Goal: Information Seeking & Learning: Learn about a topic

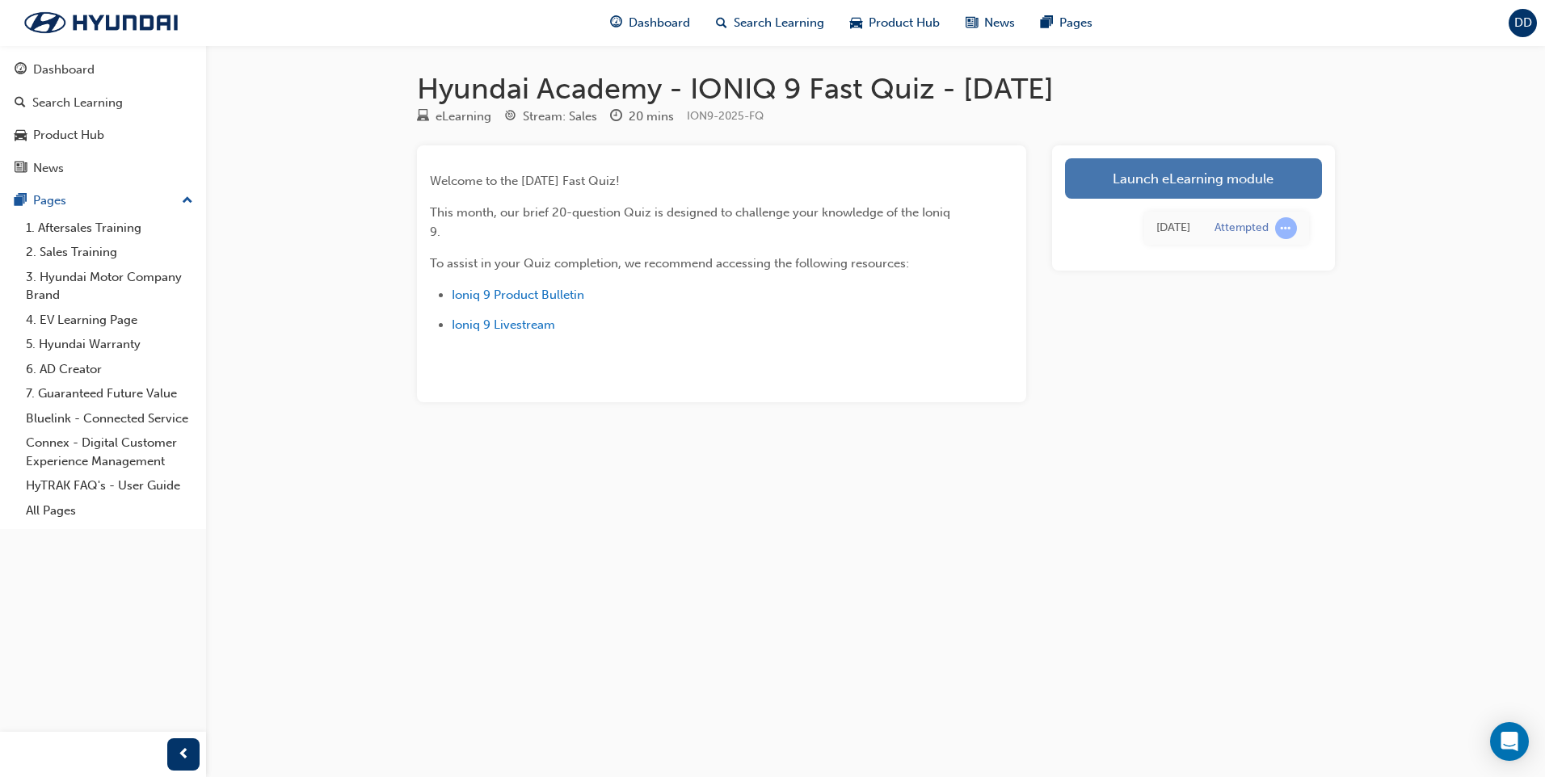
click at [1288, 168] on link "Launch eLearning module" at bounding box center [1193, 178] width 257 height 40
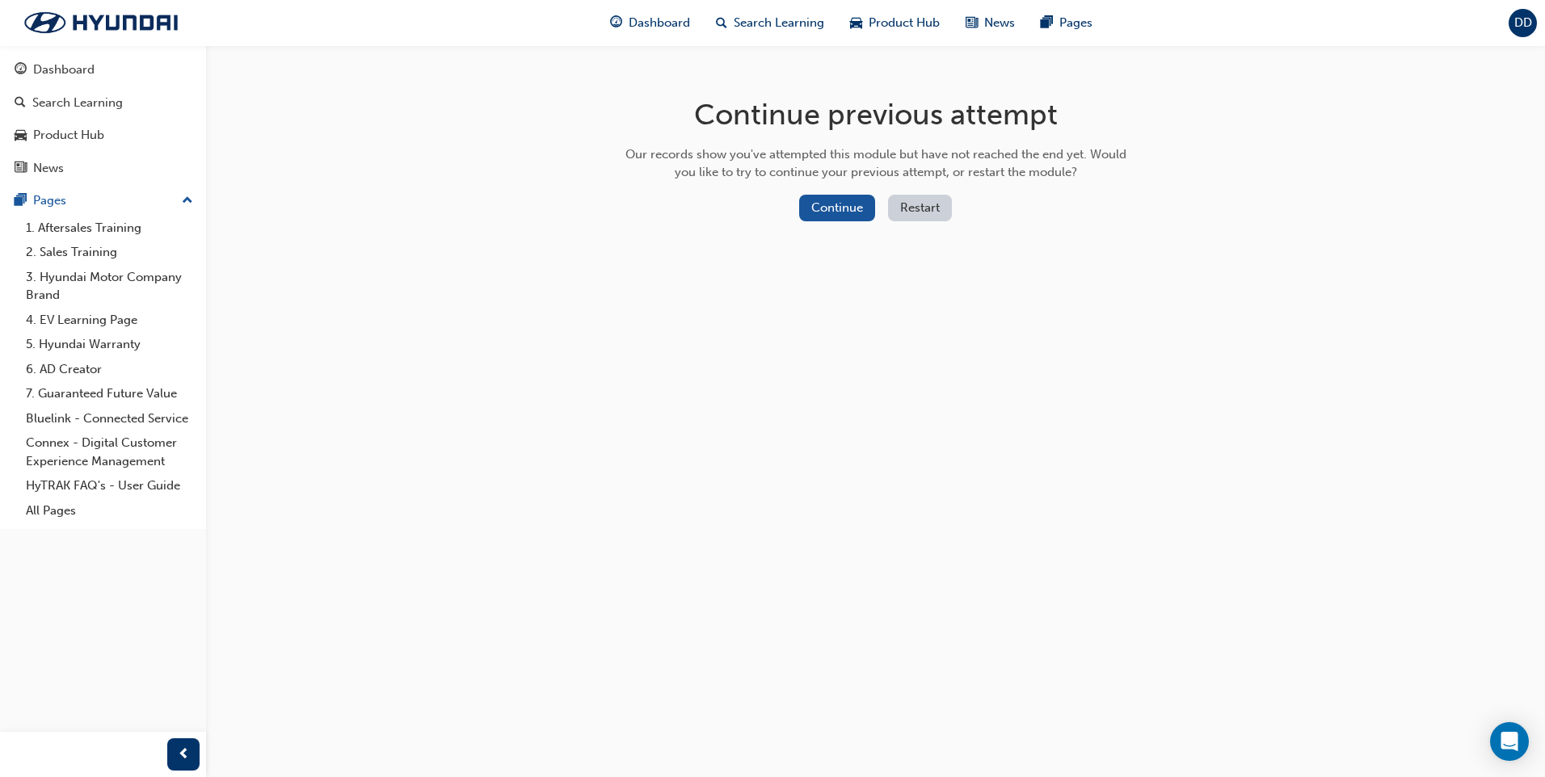
click at [912, 209] on button "Restart" at bounding box center [920, 208] width 64 height 27
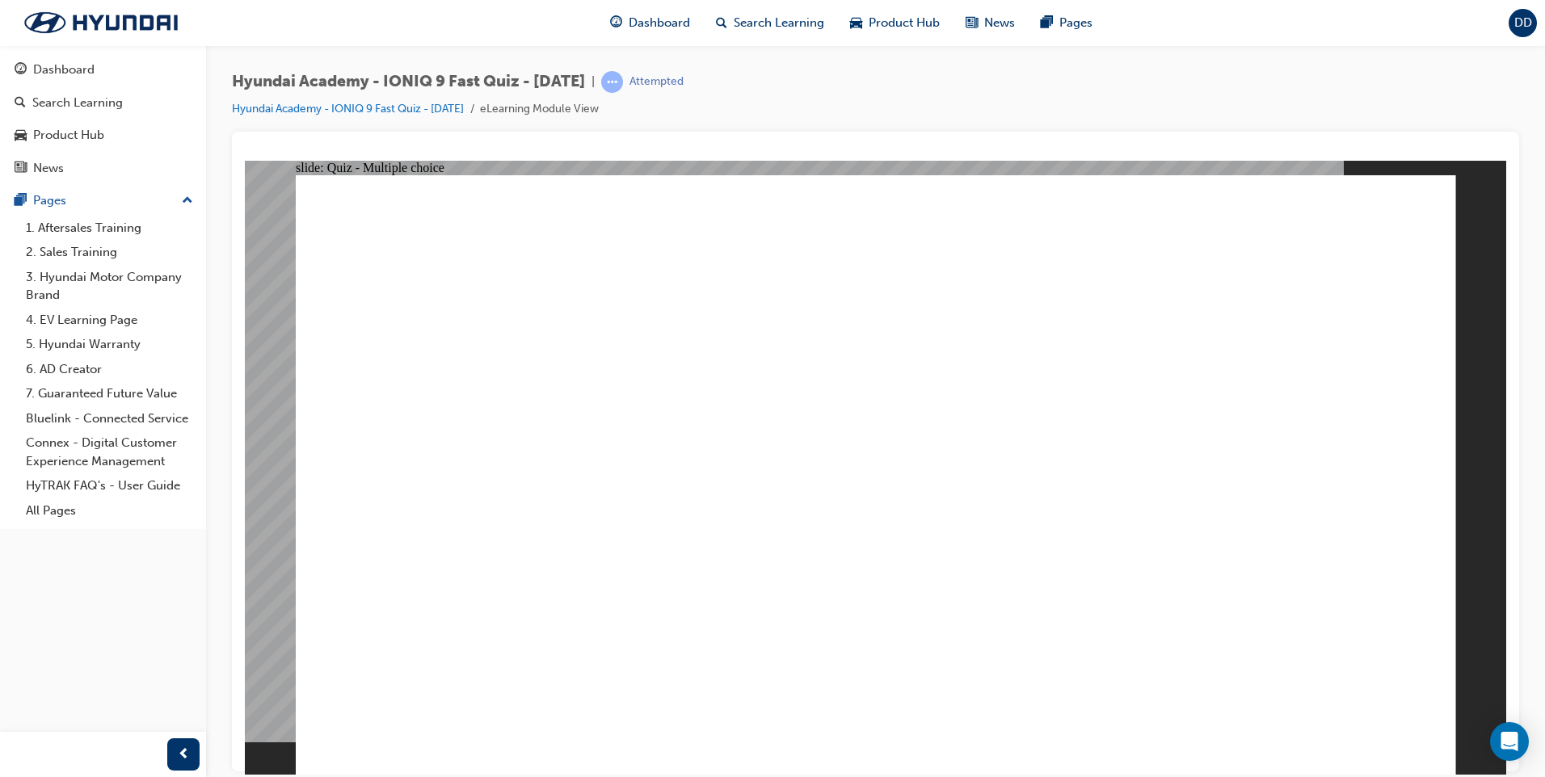
radio input "true"
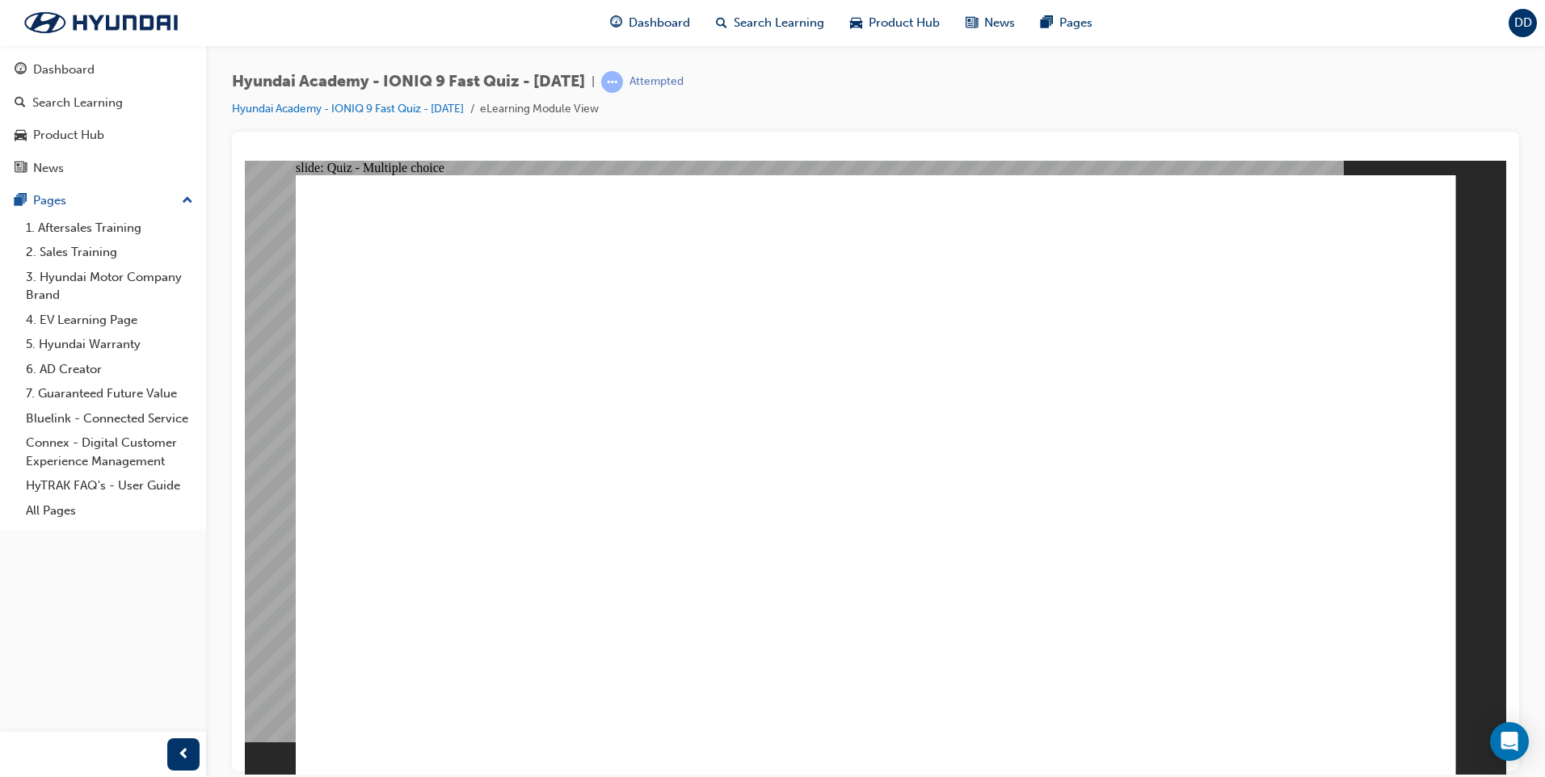
radio input "false"
radio input "true"
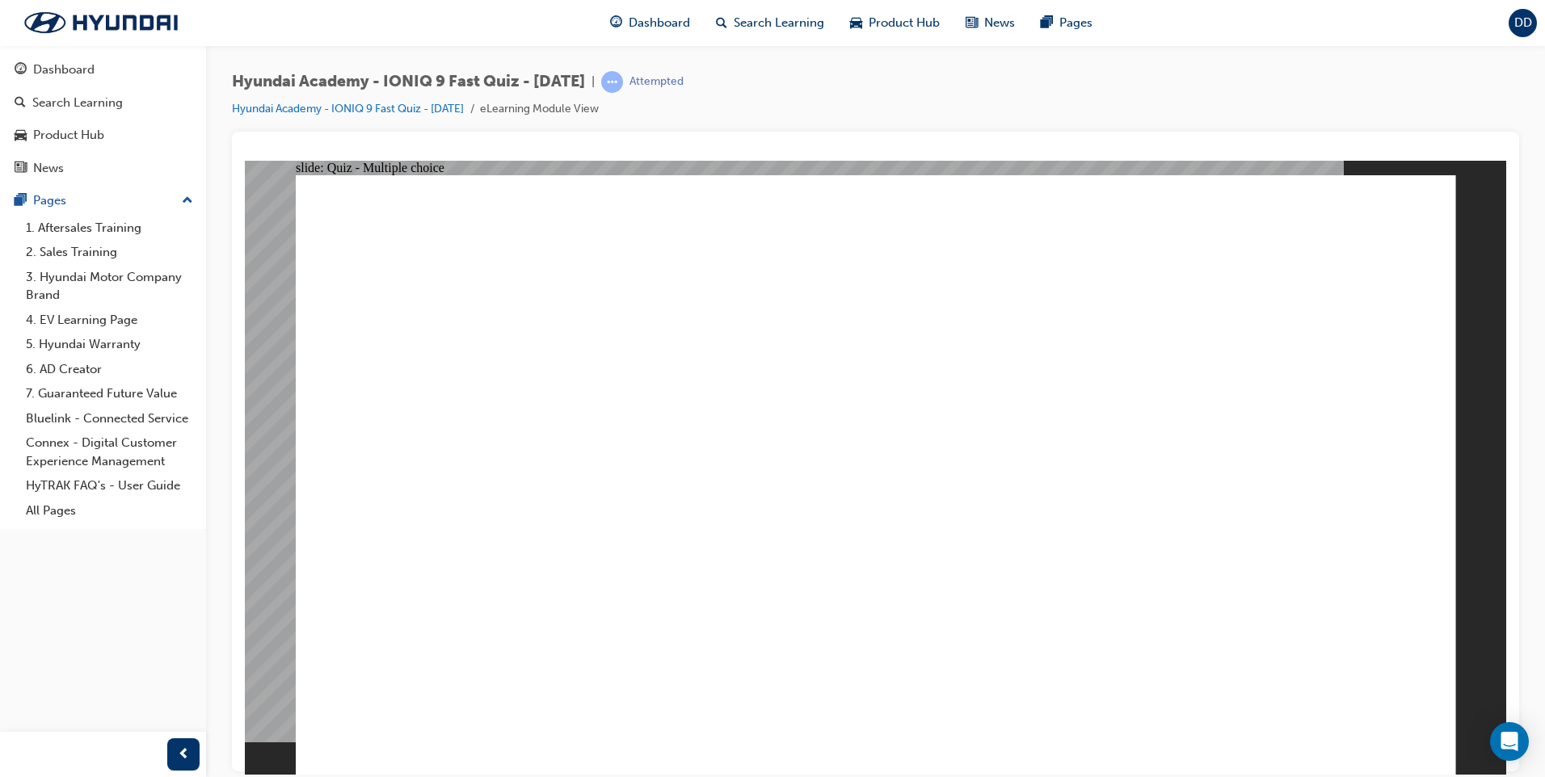
radio input "true"
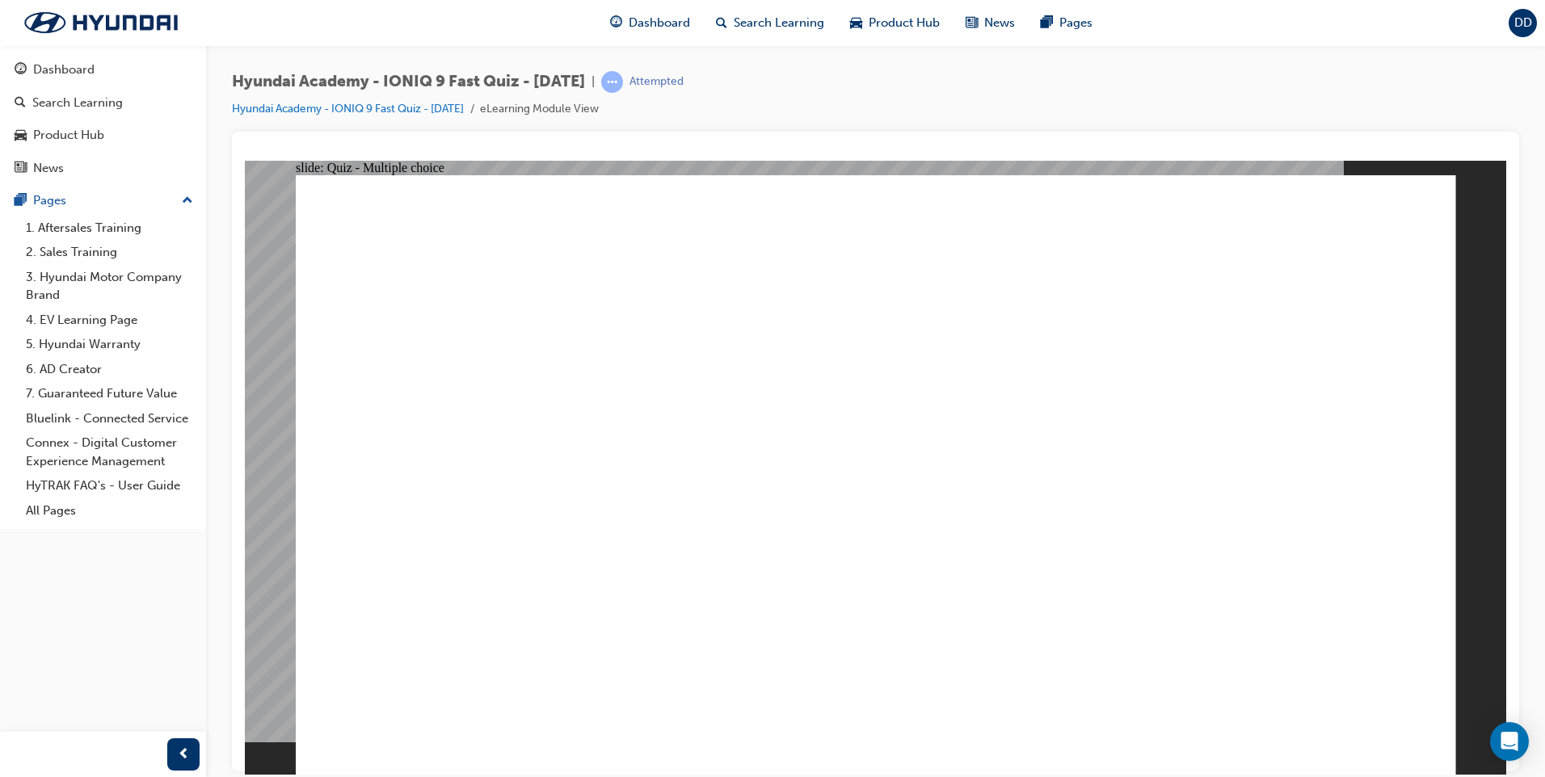
radio input "true"
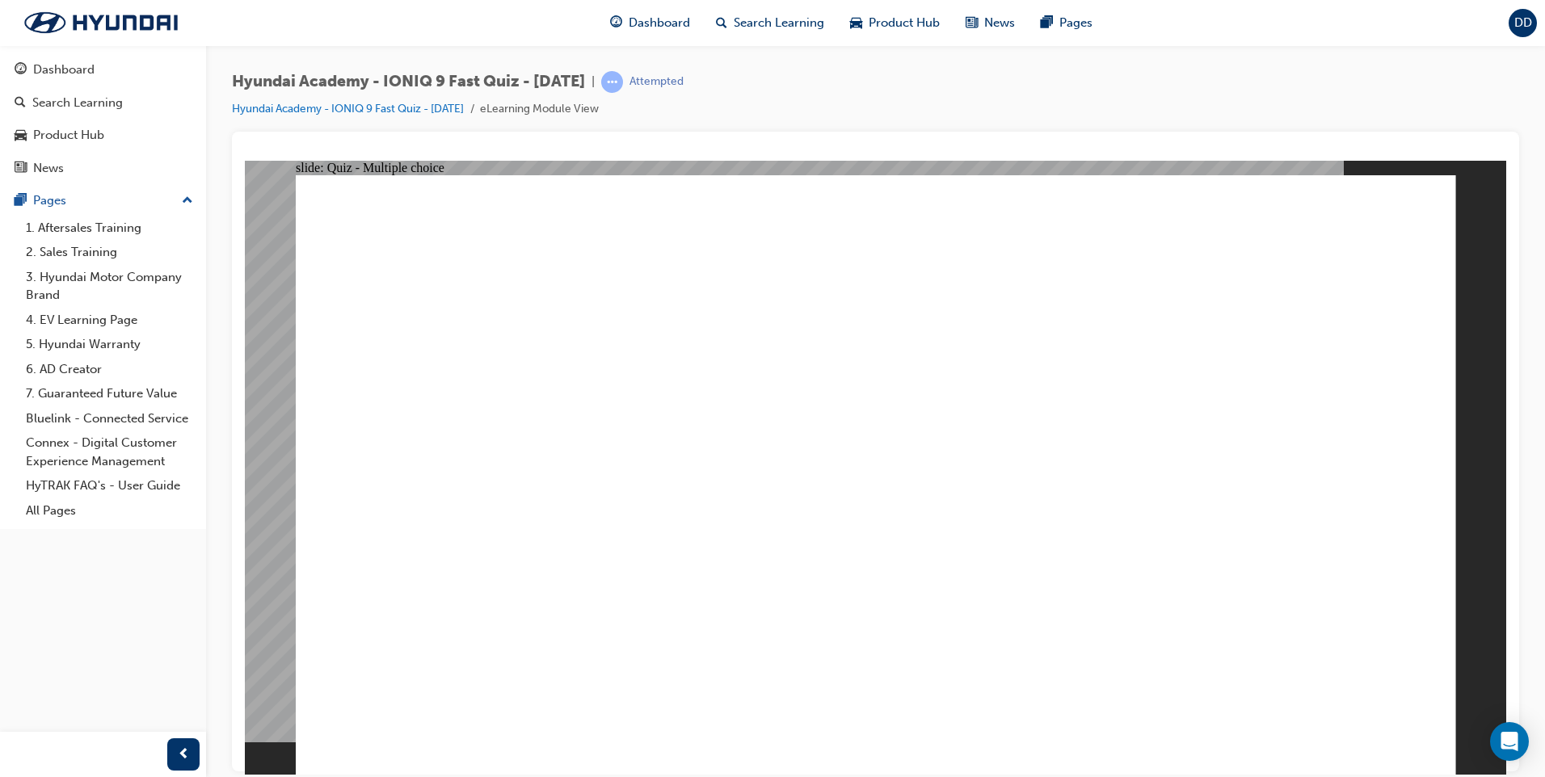
radio input "true"
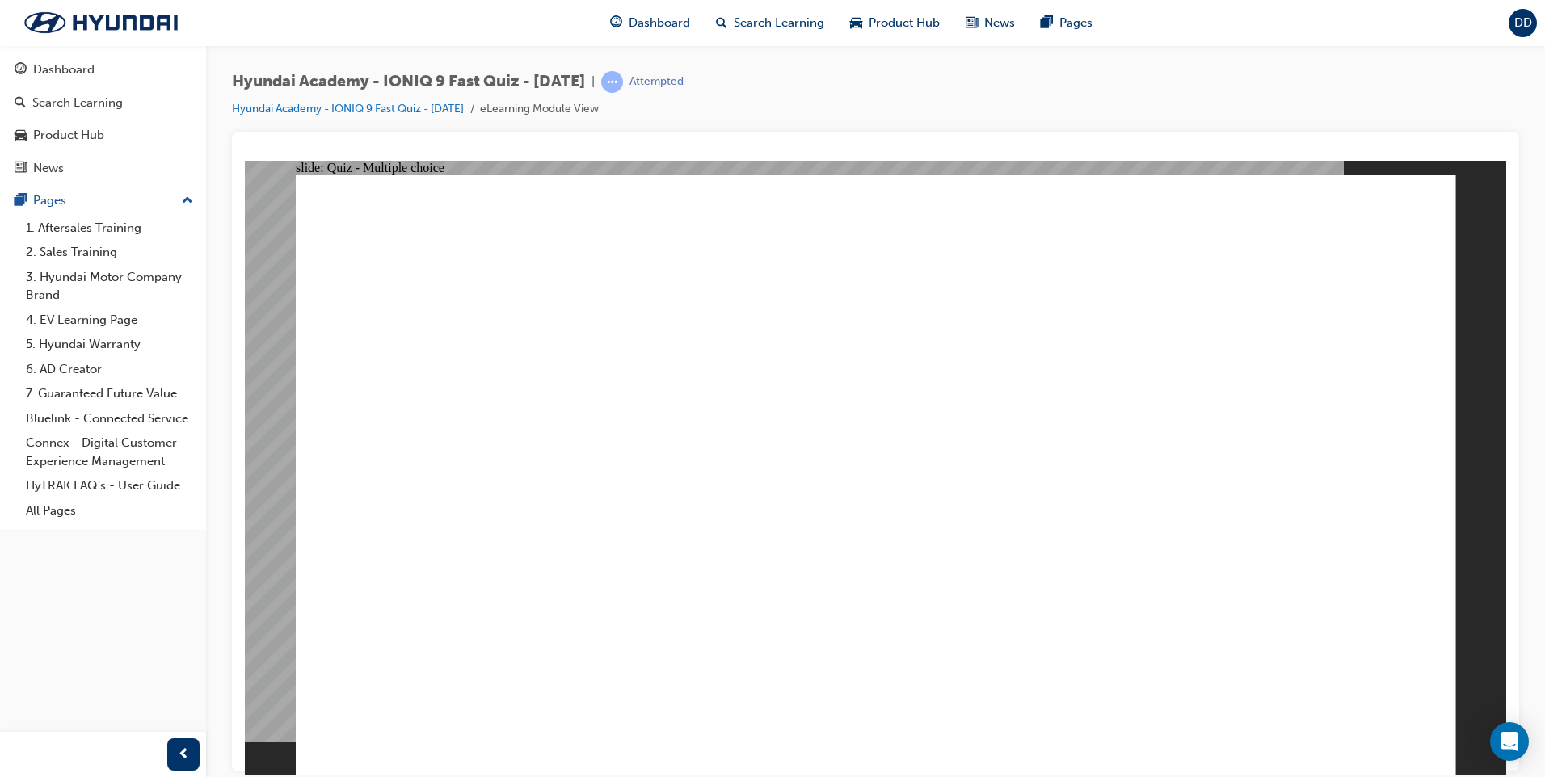
radio input "true"
drag, startPoint x: 816, startPoint y: 438, endPoint x: 817, endPoint y: 563, distance: 124.5
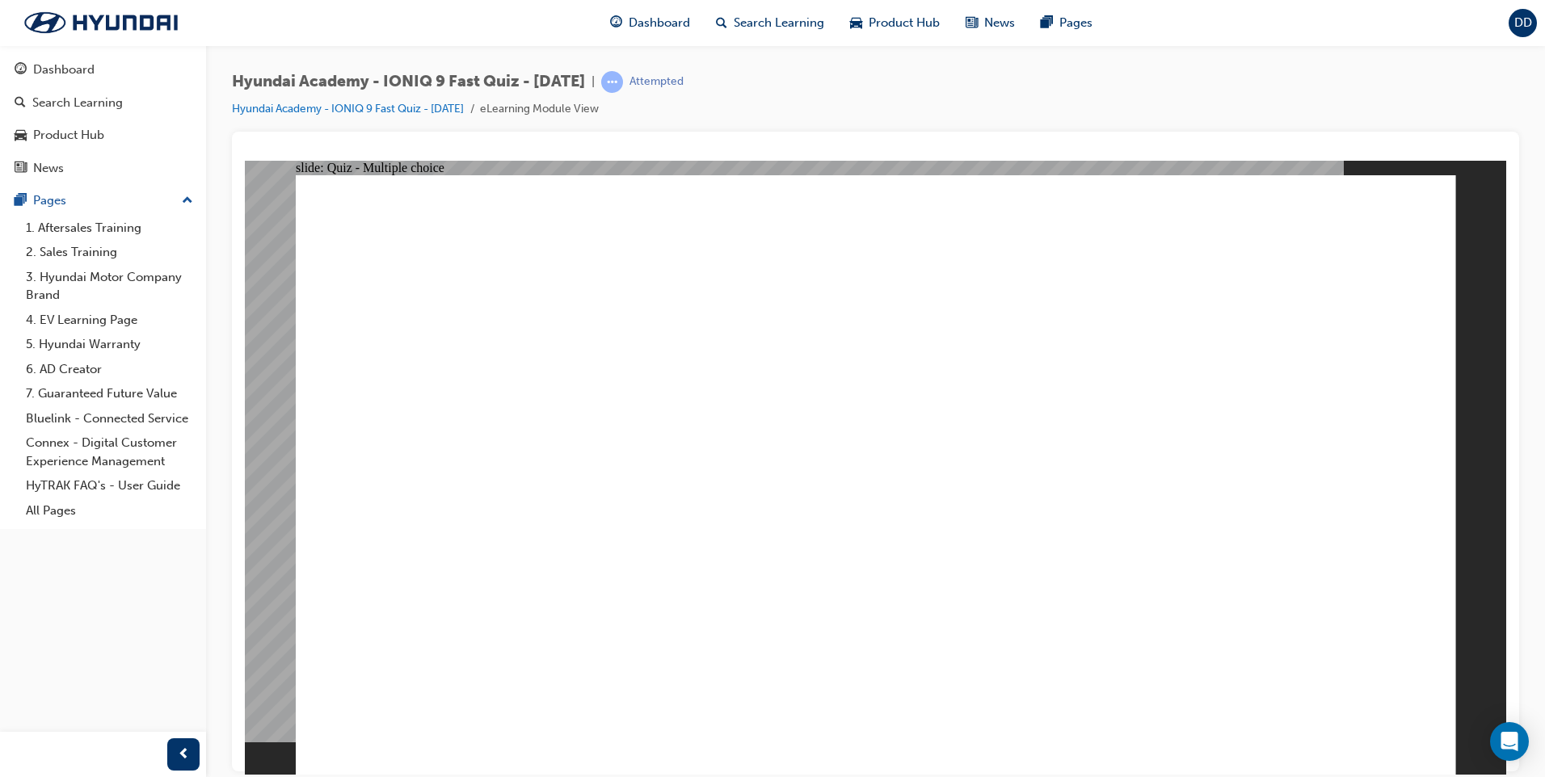
checkbox input "true"
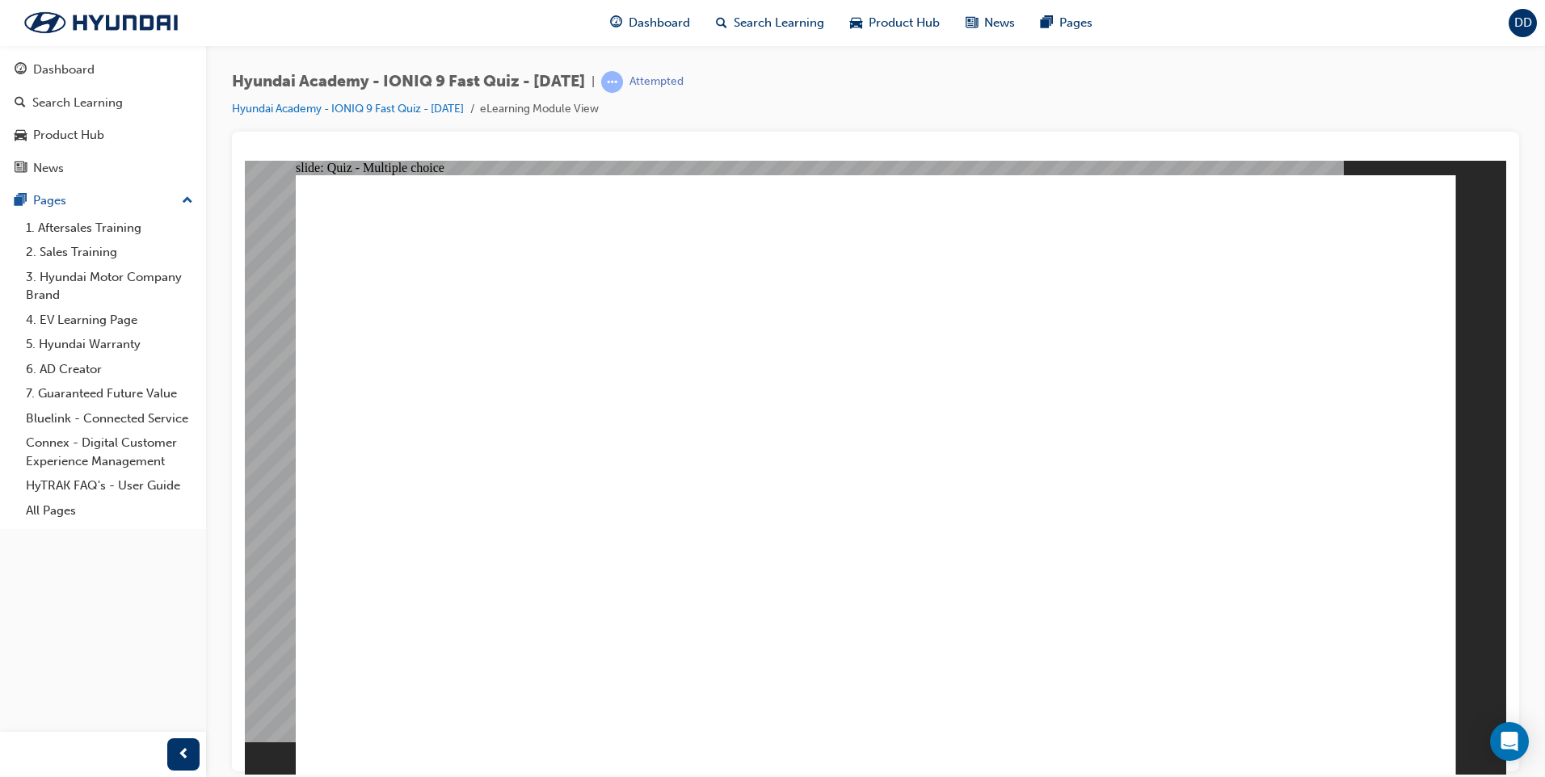
checkbox input "true"
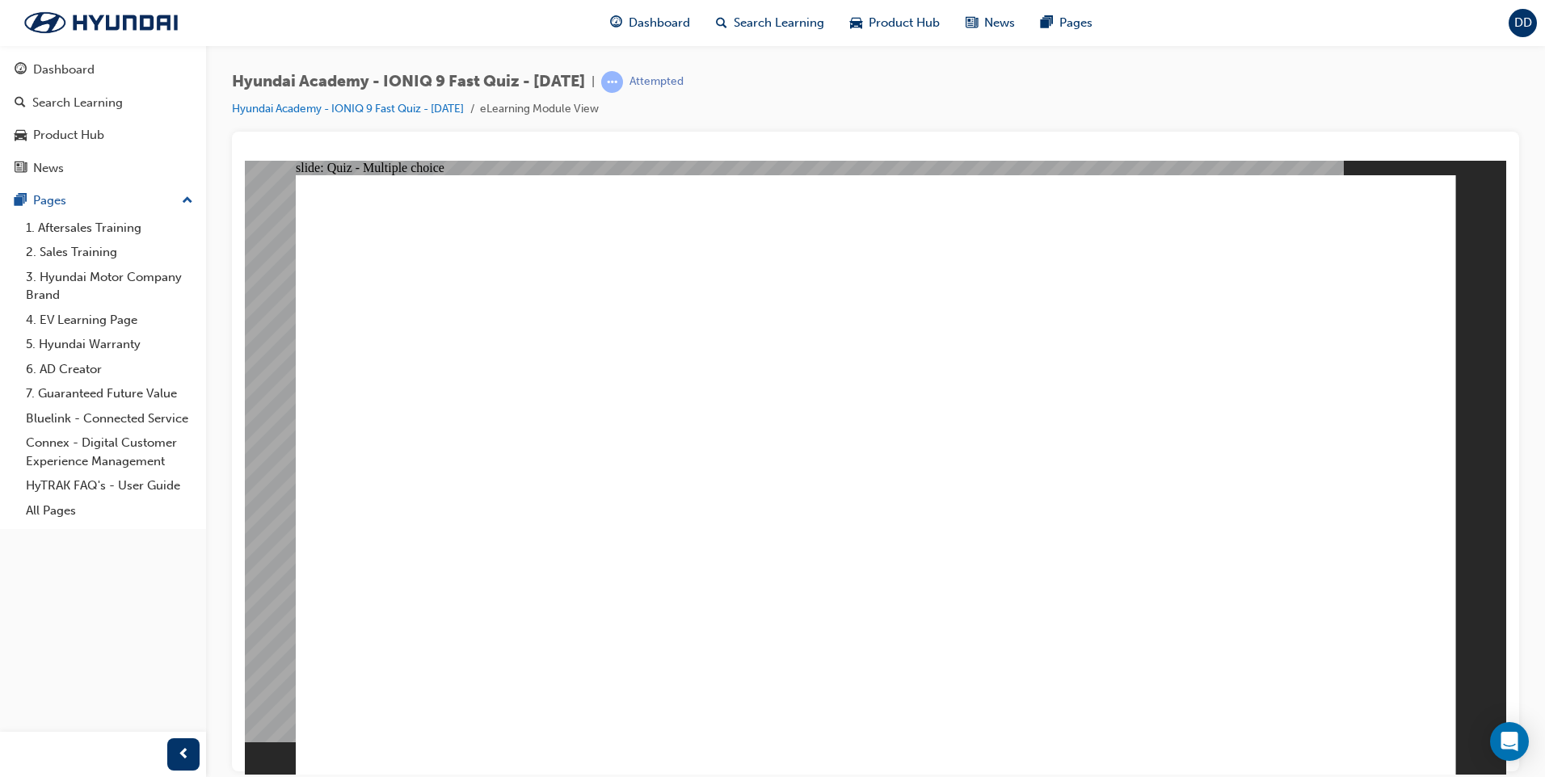
radio input "true"
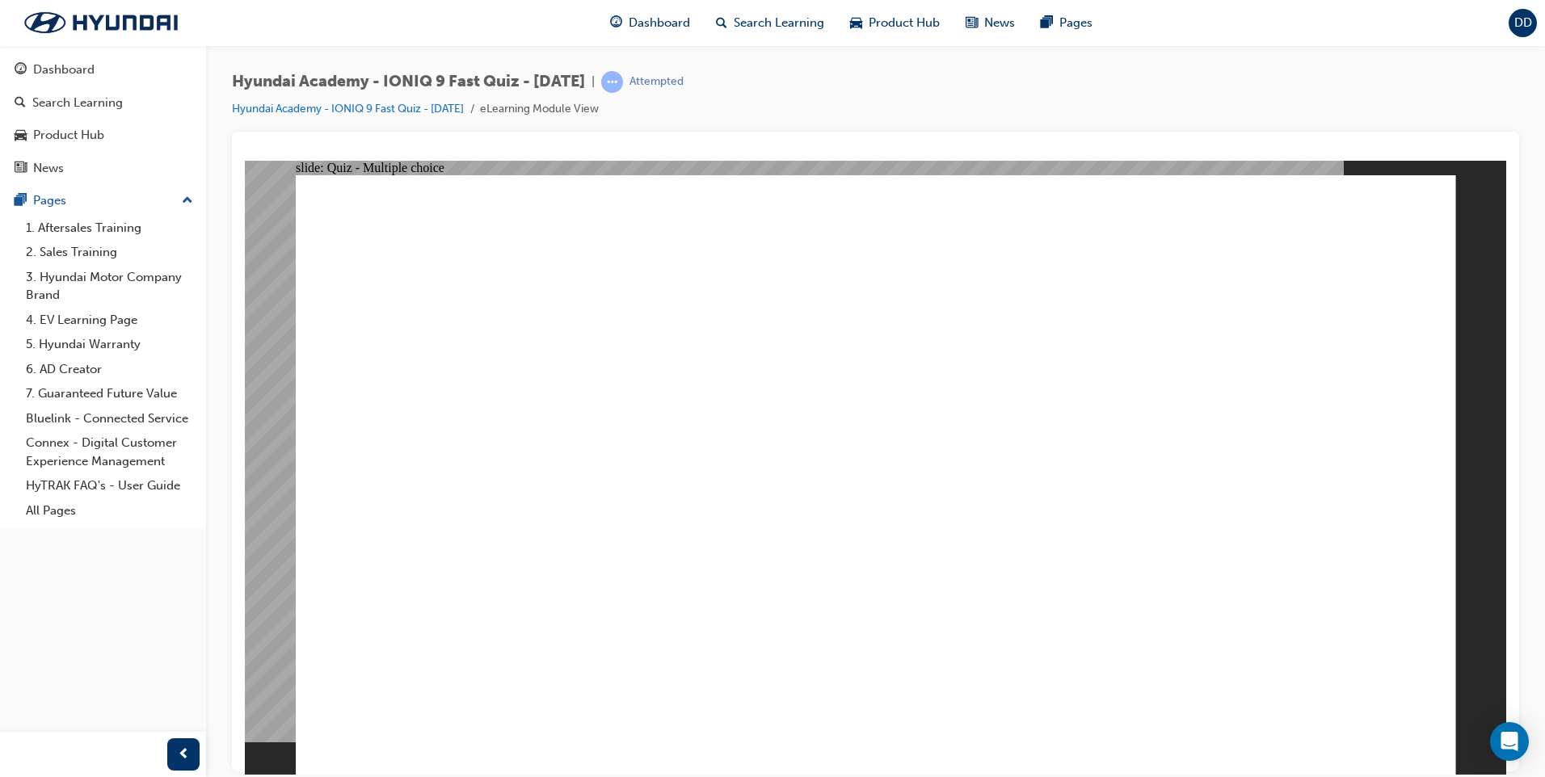
radio input "true"
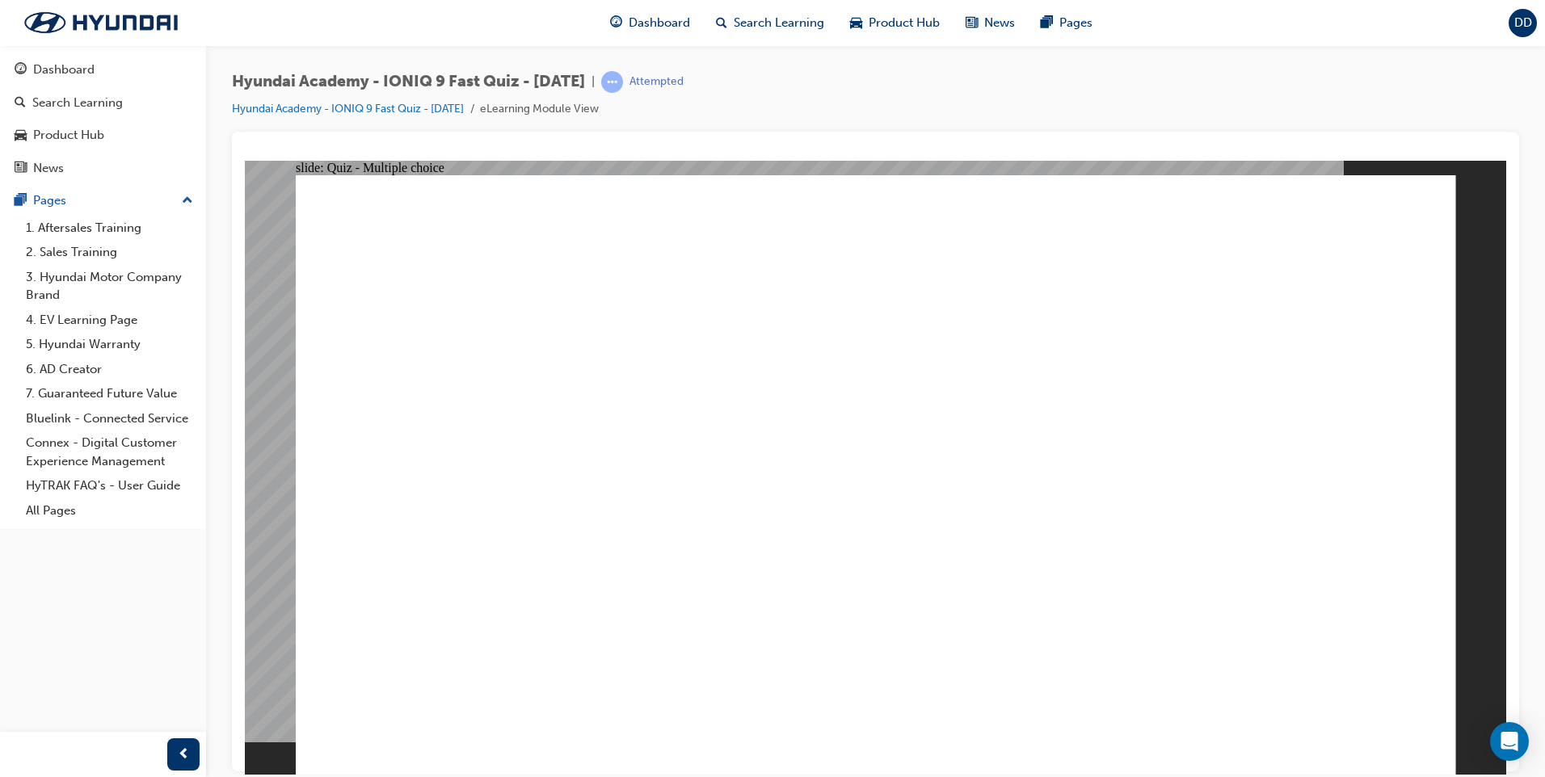
checkbox input "true"
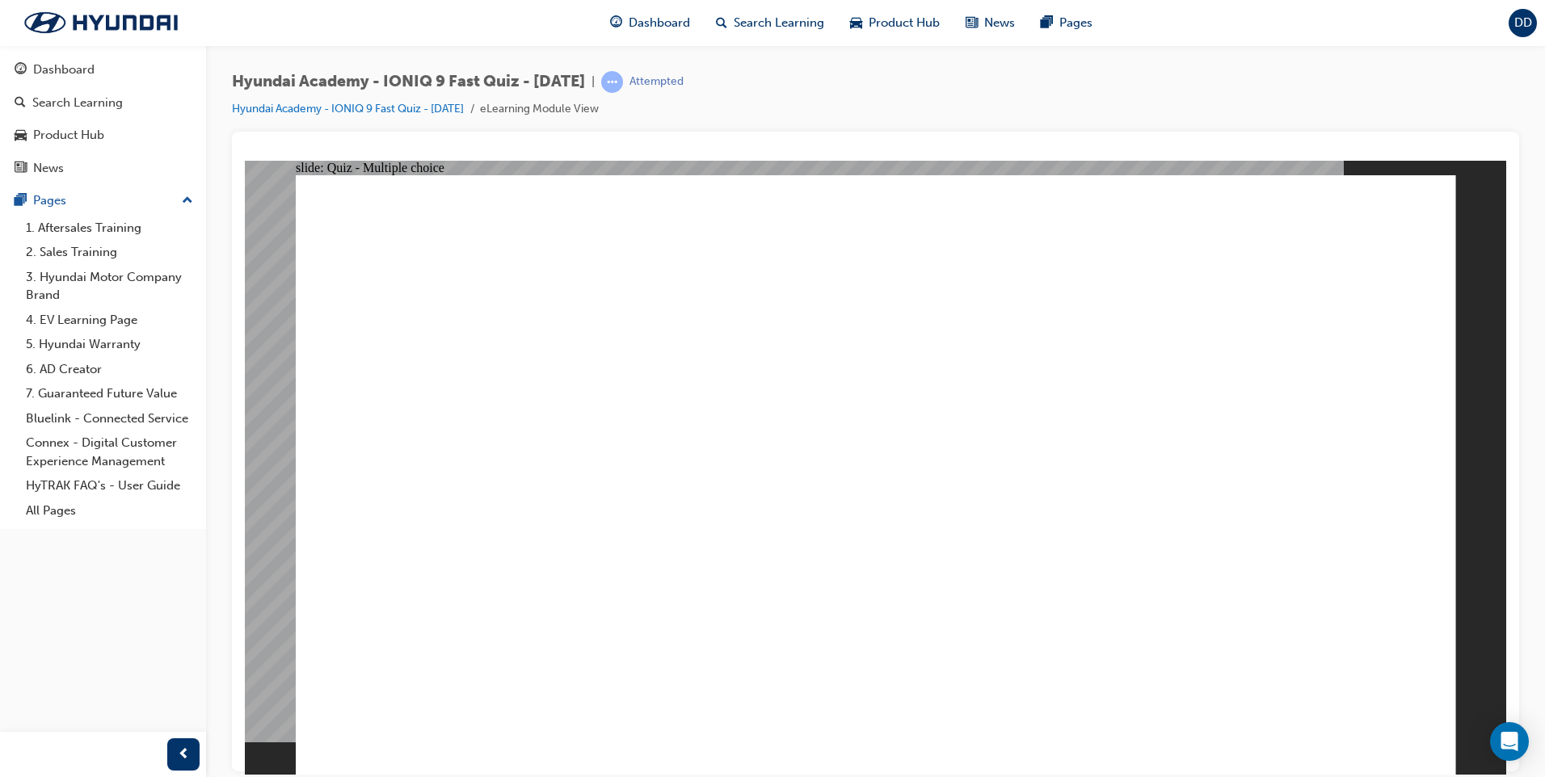
radio input "false"
radio input "true"
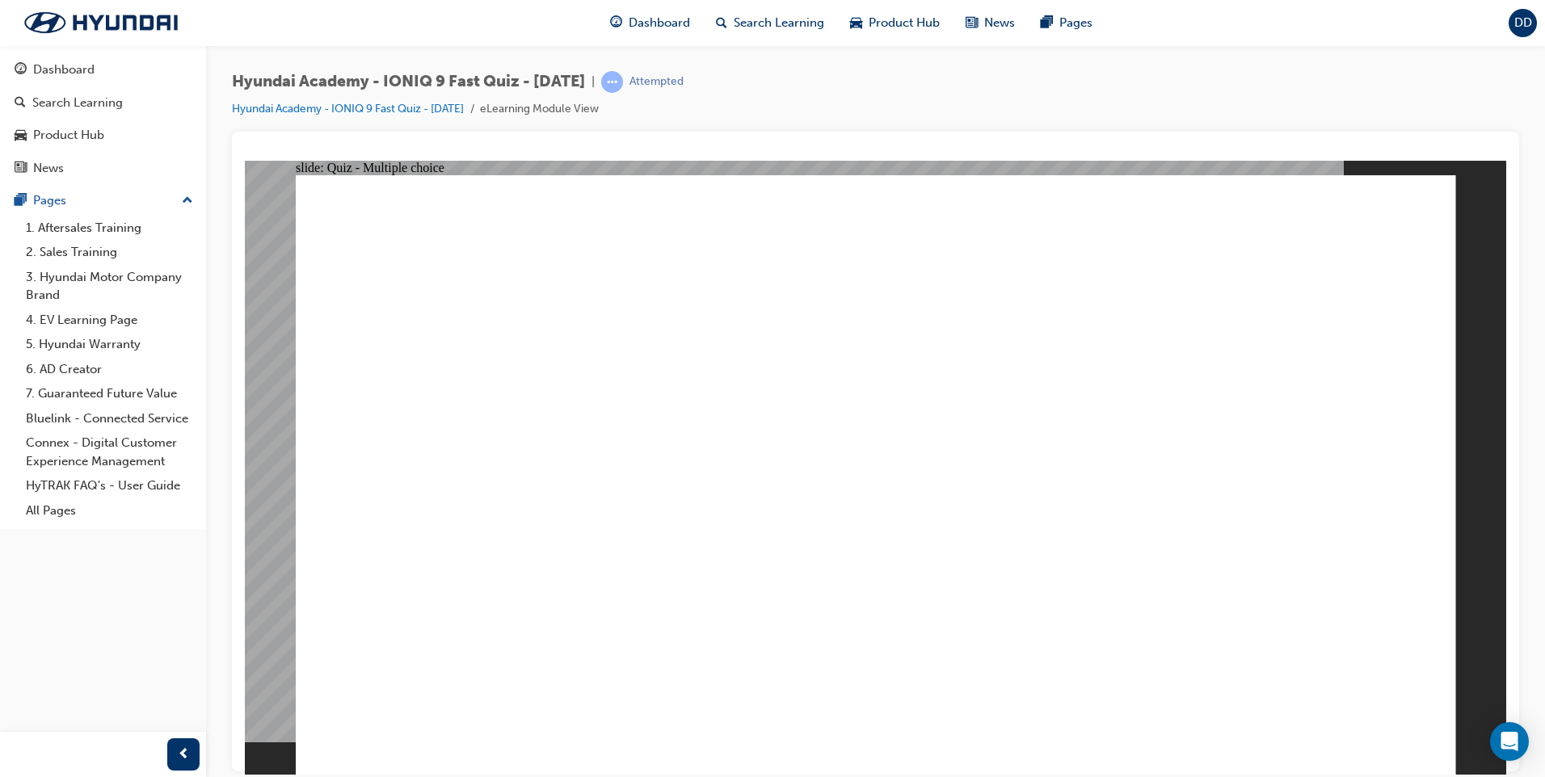
radio input "false"
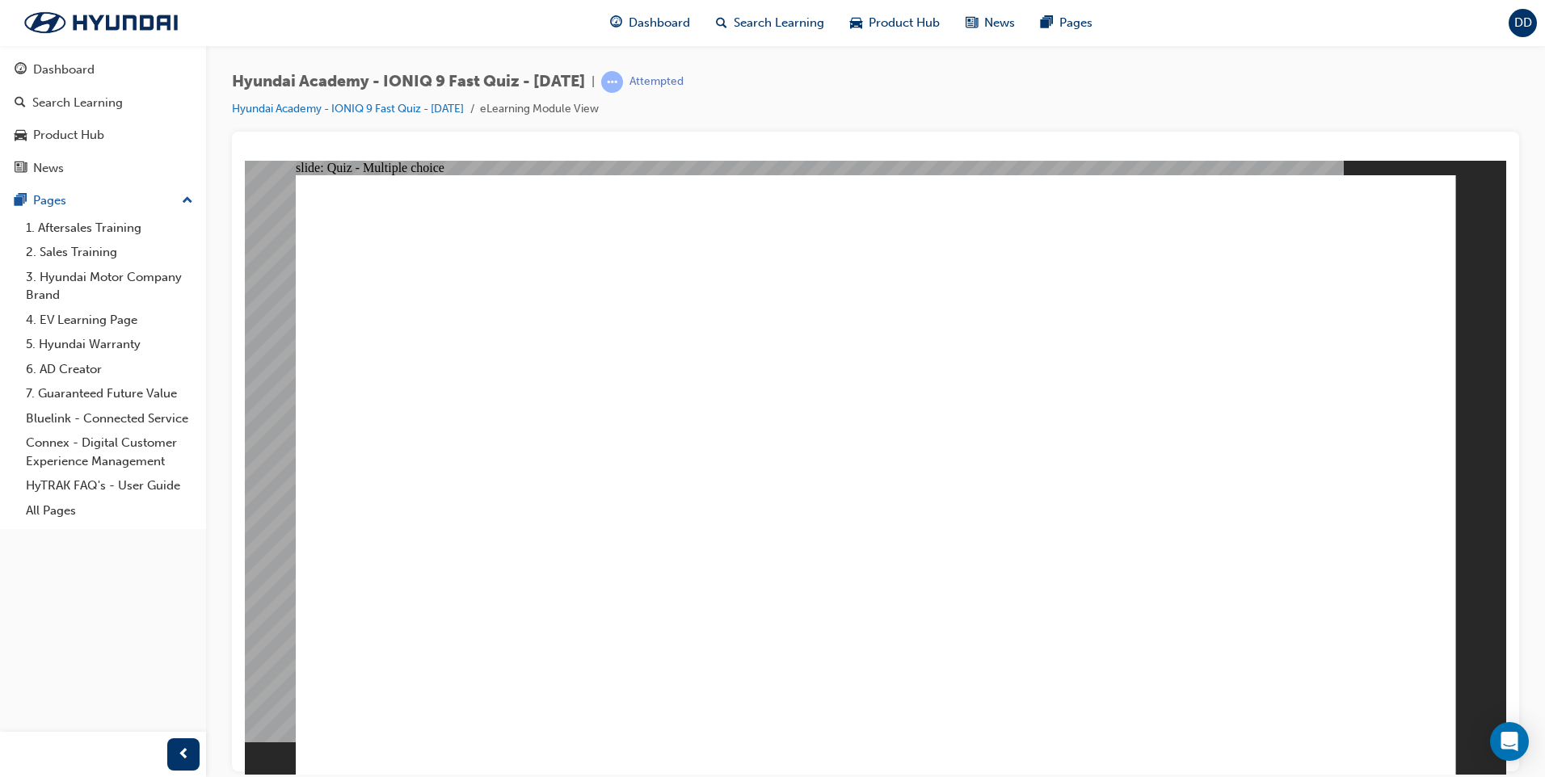
radio input "true"
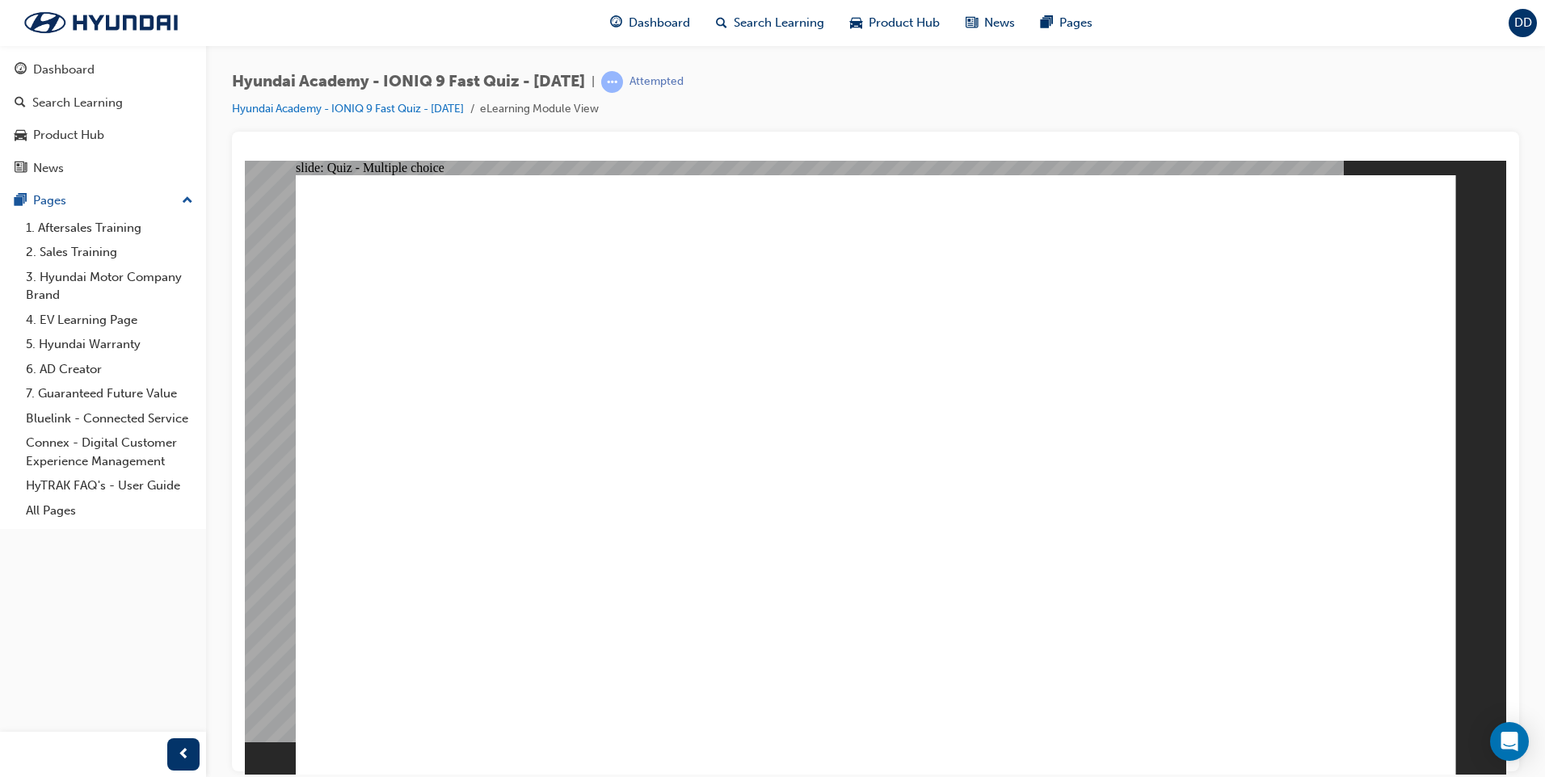
radio input "true"
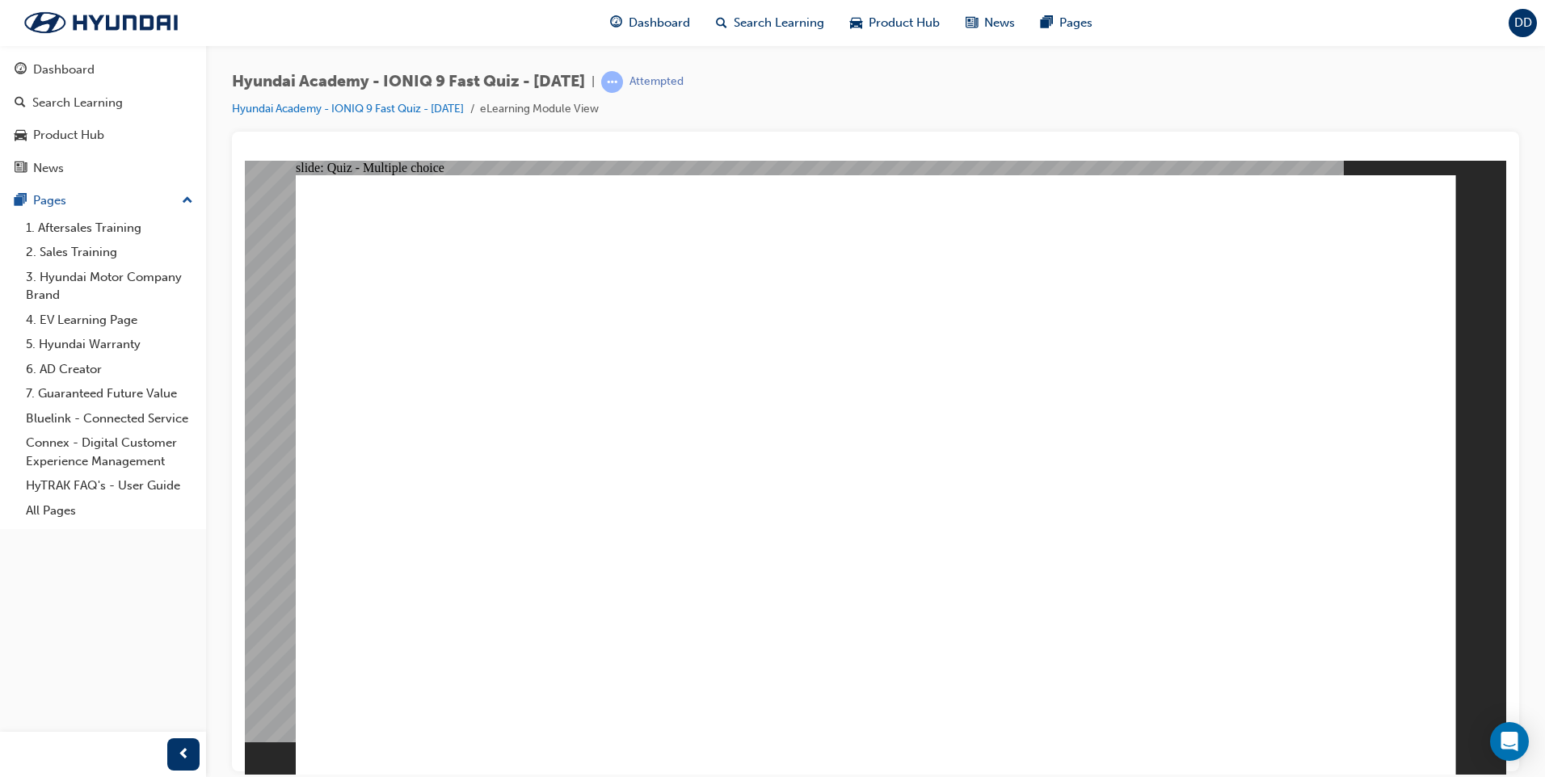
radio input "true"
drag, startPoint x: 829, startPoint y: 455, endPoint x: 833, endPoint y: 200, distance: 255.4
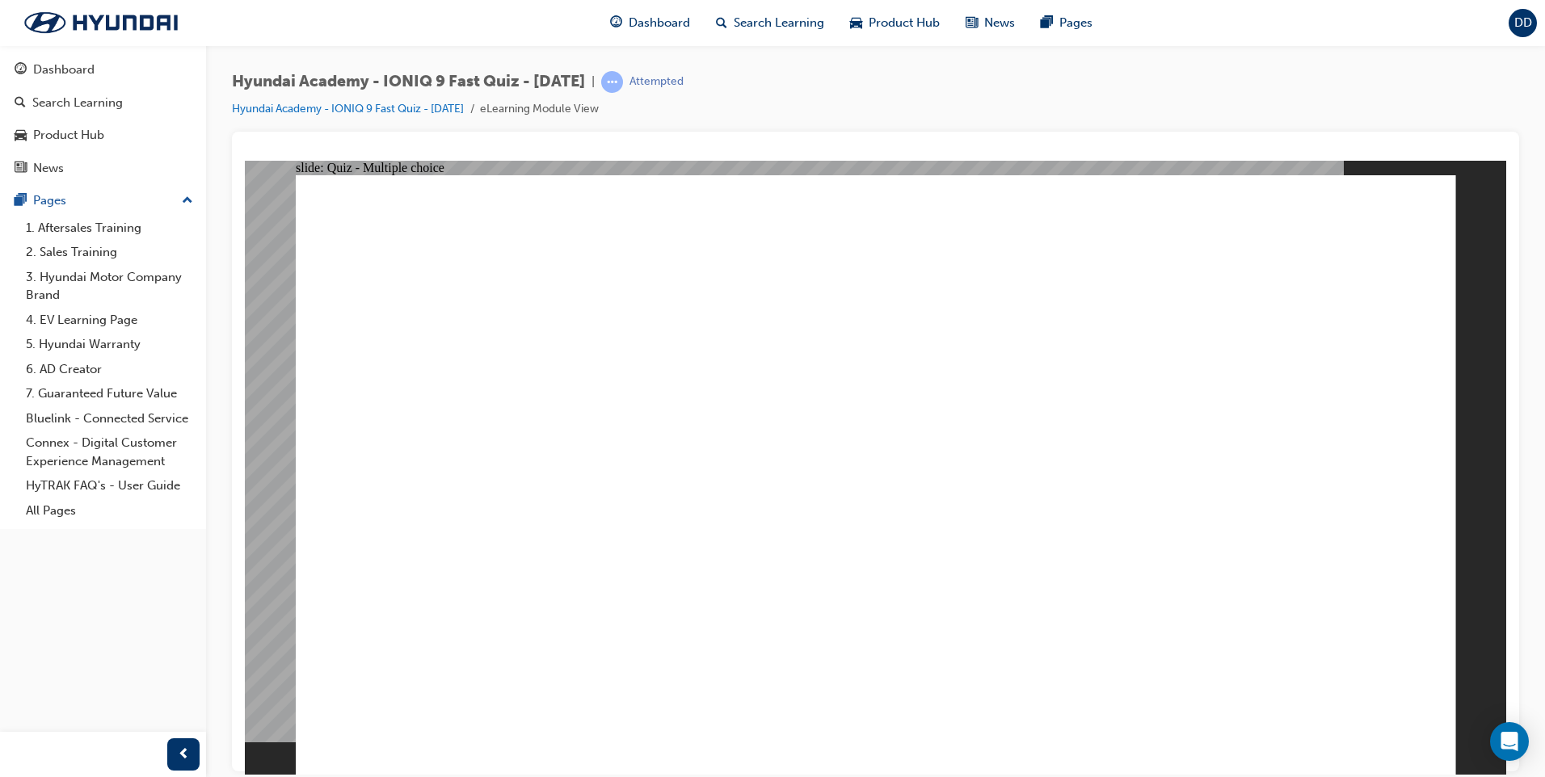
radio input "true"
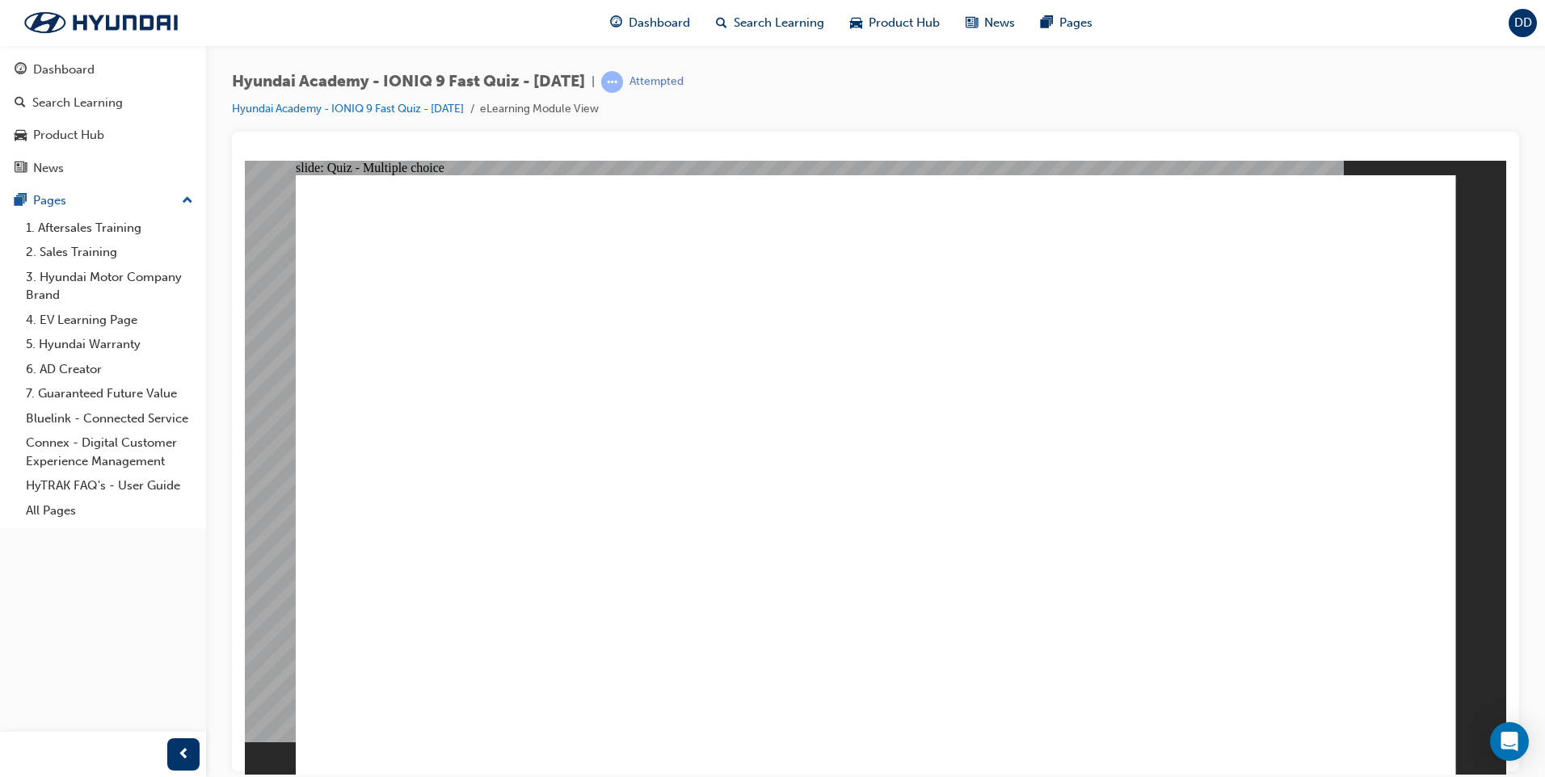
radio input "true"
drag, startPoint x: 224, startPoint y: 100, endPoint x: 243, endPoint y: 116, distance: 25.2
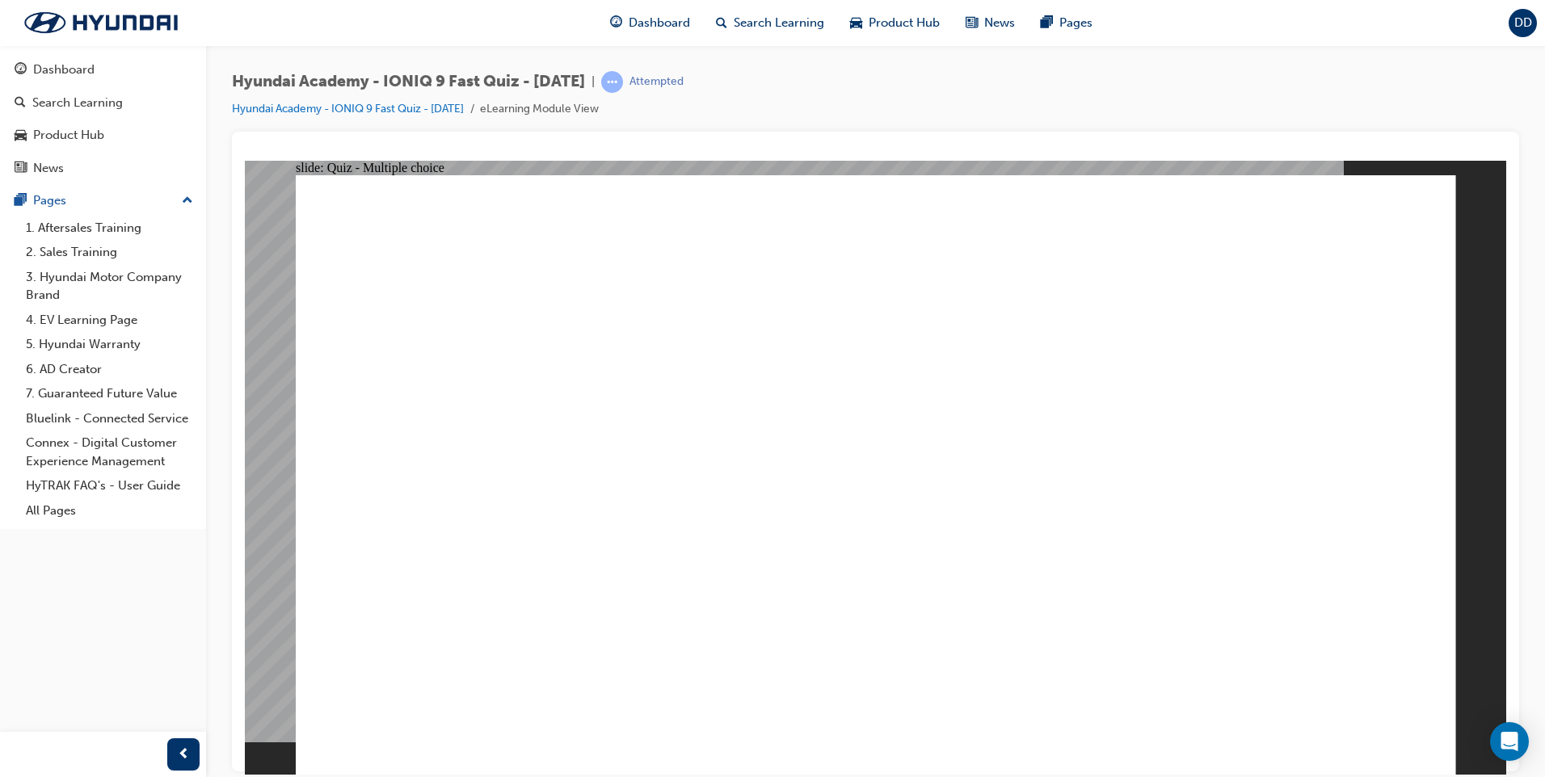
radio input "true"
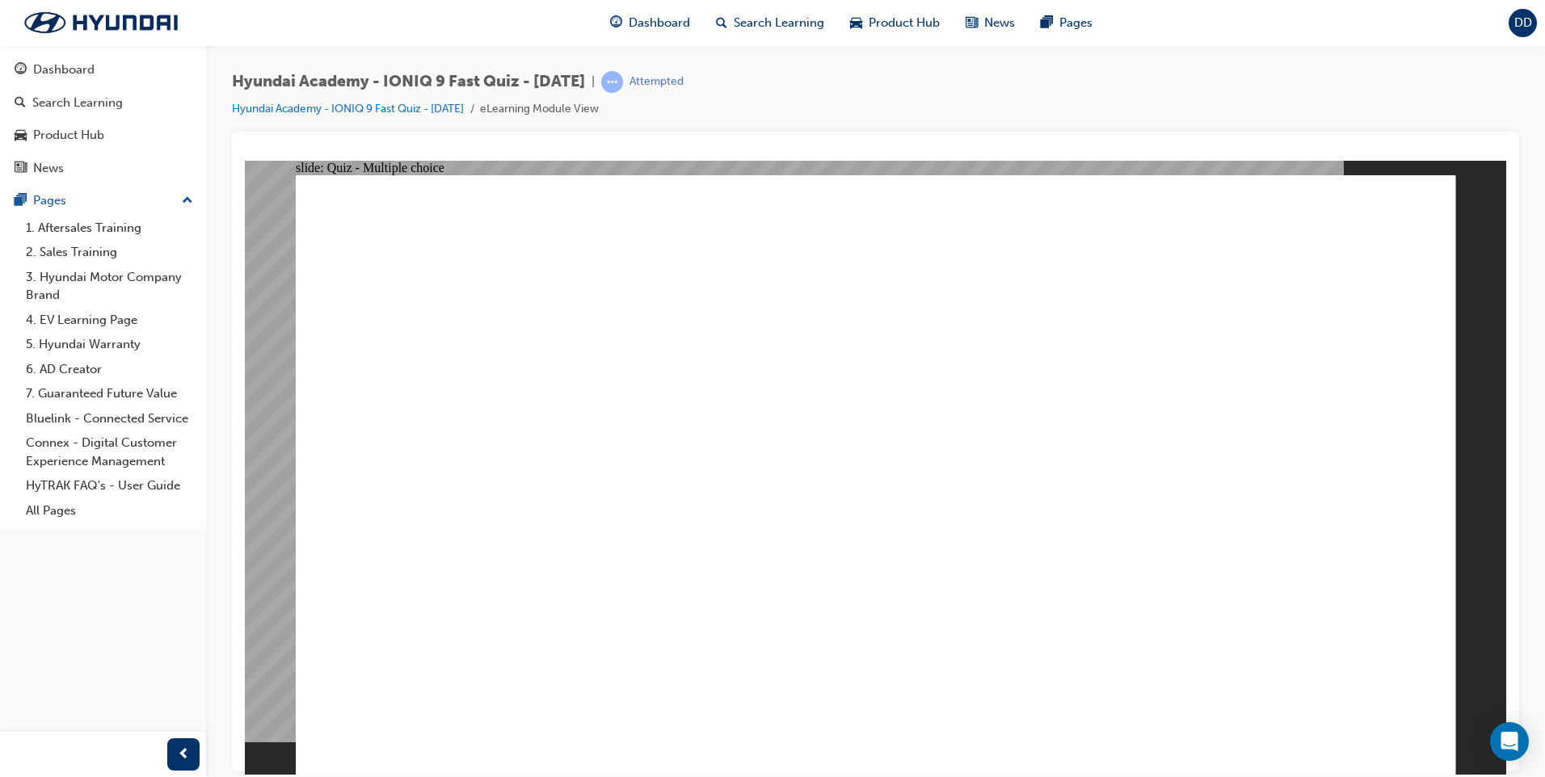
radio input "true"
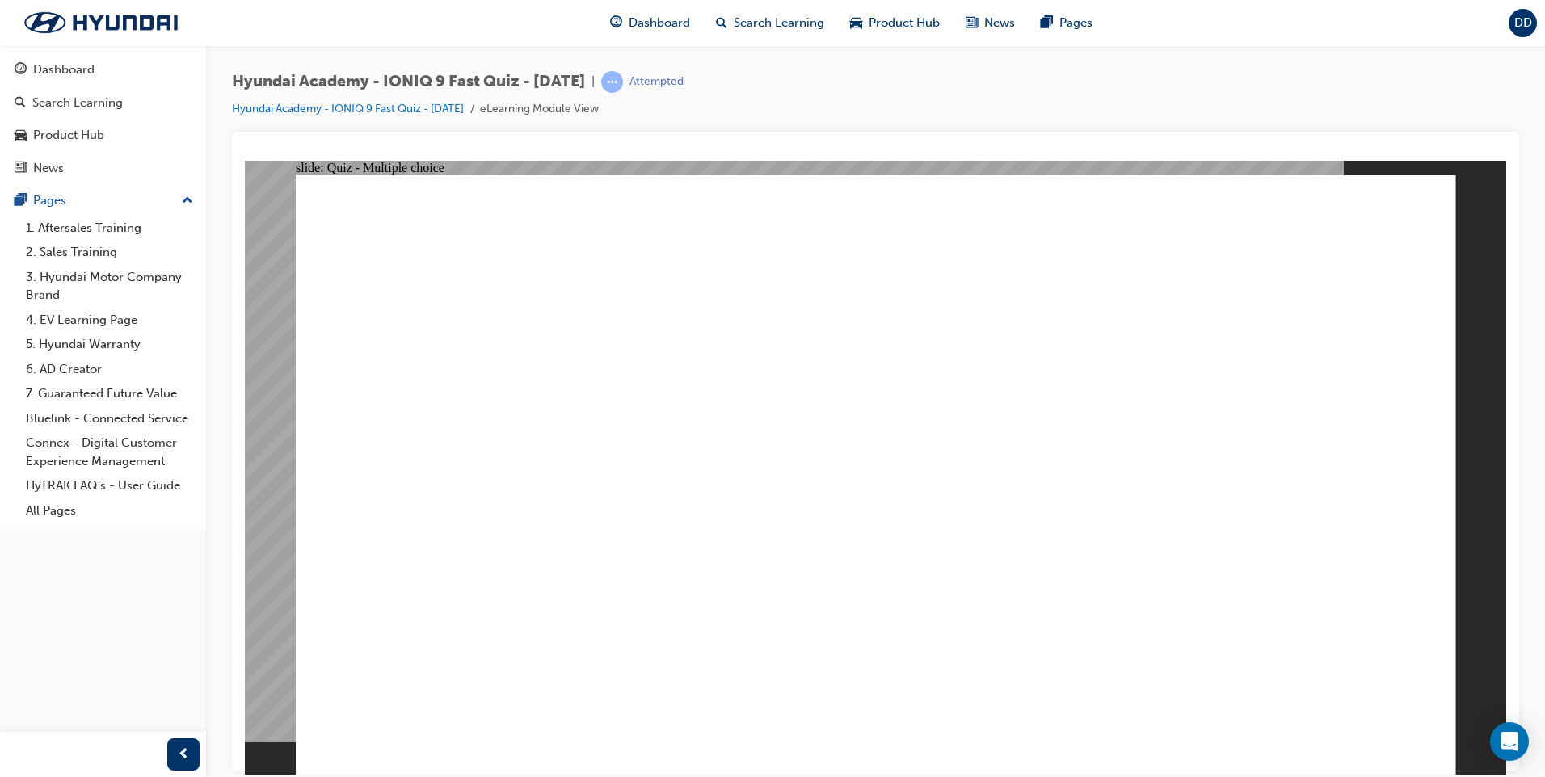
radio input "true"
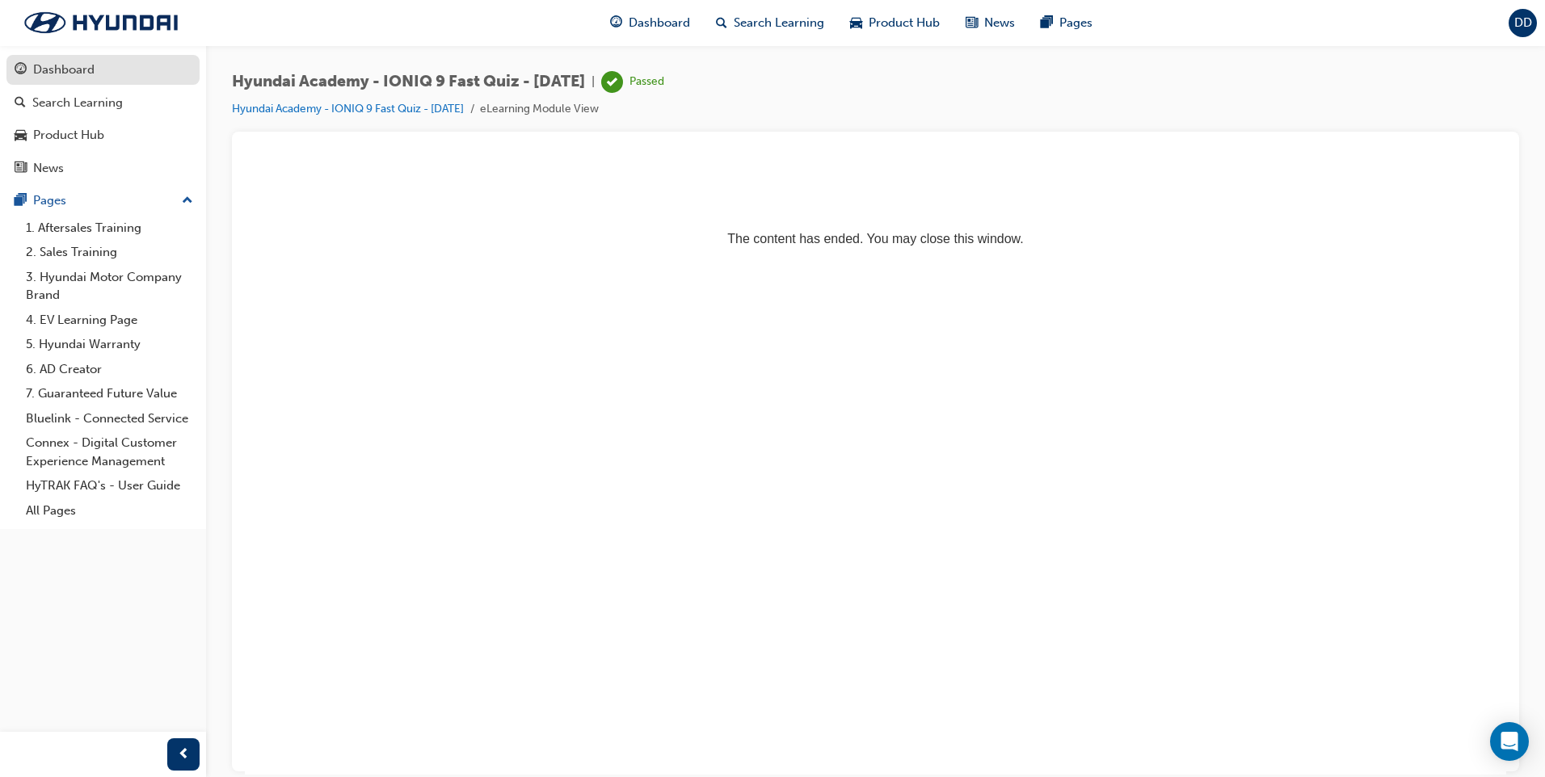
click at [66, 83] on link "Dashboard" at bounding box center [102, 70] width 193 height 30
